Goal: Navigation & Orientation: Find specific page/section

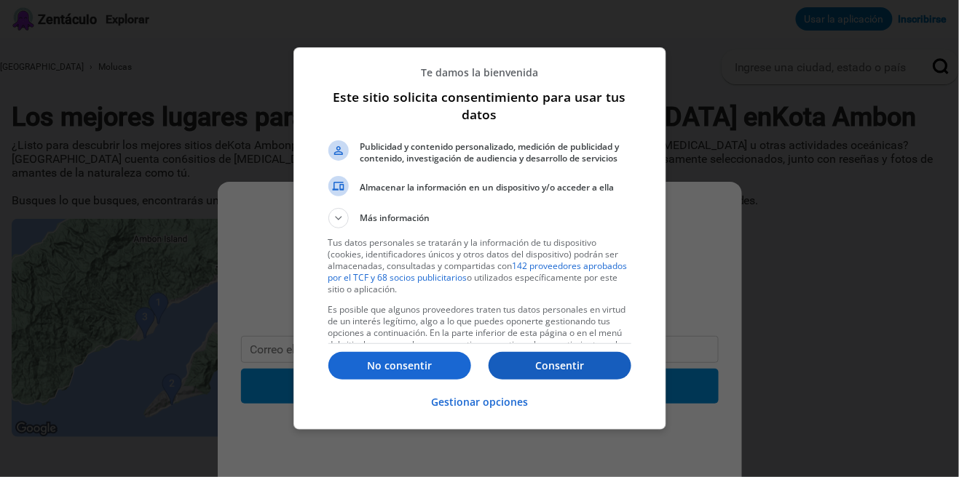
click at [522, 373] on p "Consentir" at bounding box center [559, 366] width 143 height 15
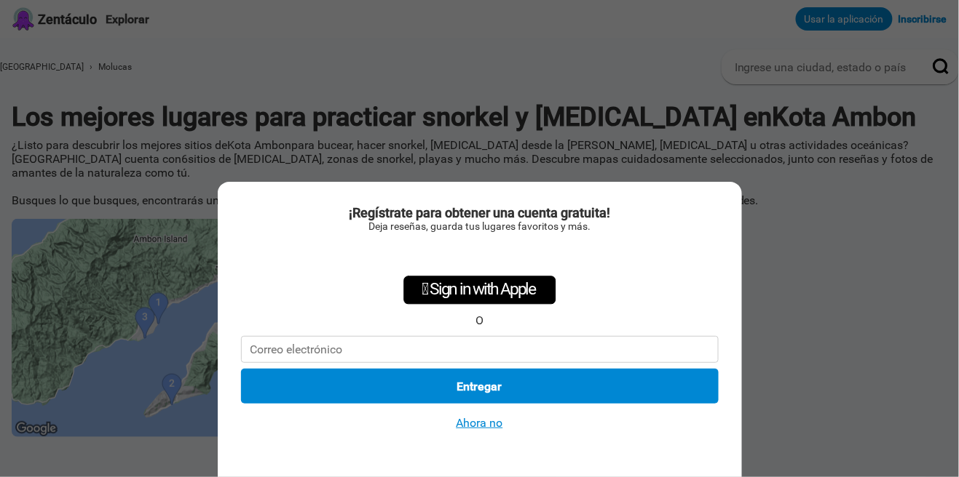
click at [806, 346] on div "¡Regístrate para obtener una cuenta gratuita! Deja reseñas, guarda tus lugares …" at bounding box center [479, 238] width 959 height 477
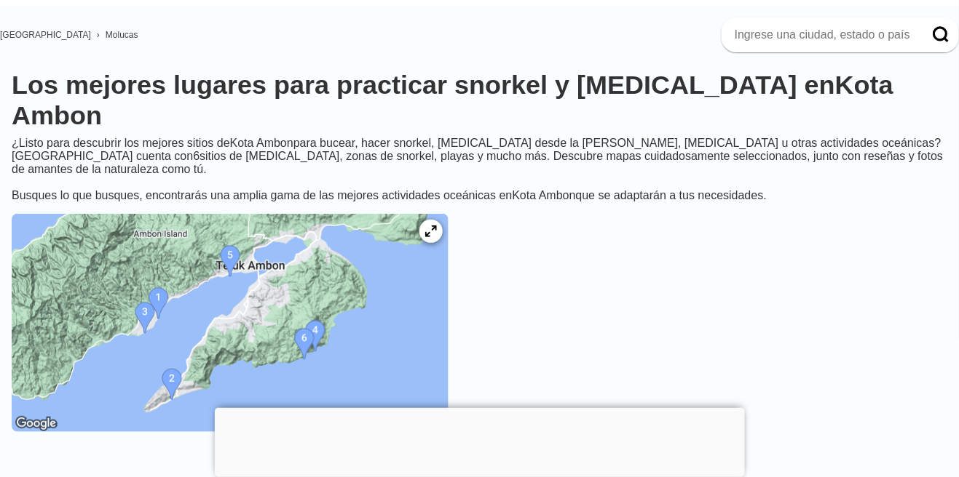
scroll to position [19, 0]
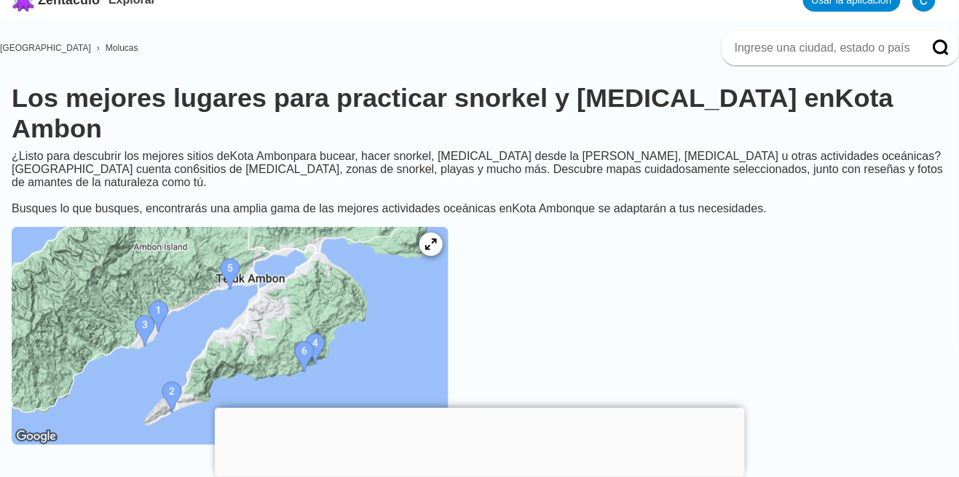
click at [347, 331] on img at bounding box center [230, 336] width 437 height 218
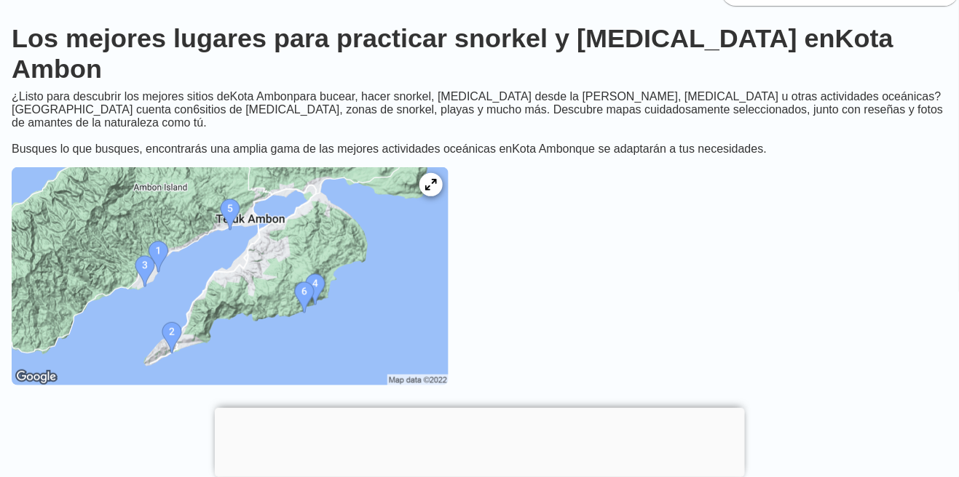
scroll to position [89, 0]
